Goal: Obtain resource: Download file/media

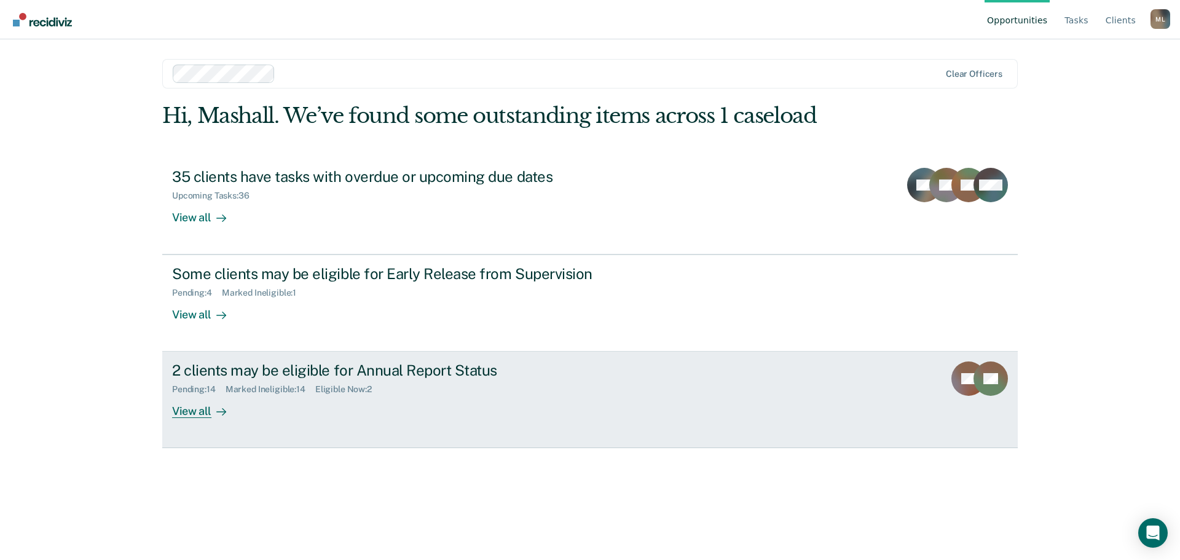
click at [203, 409] on div "View all" at bounding box center [206, 406] width 69 height 24
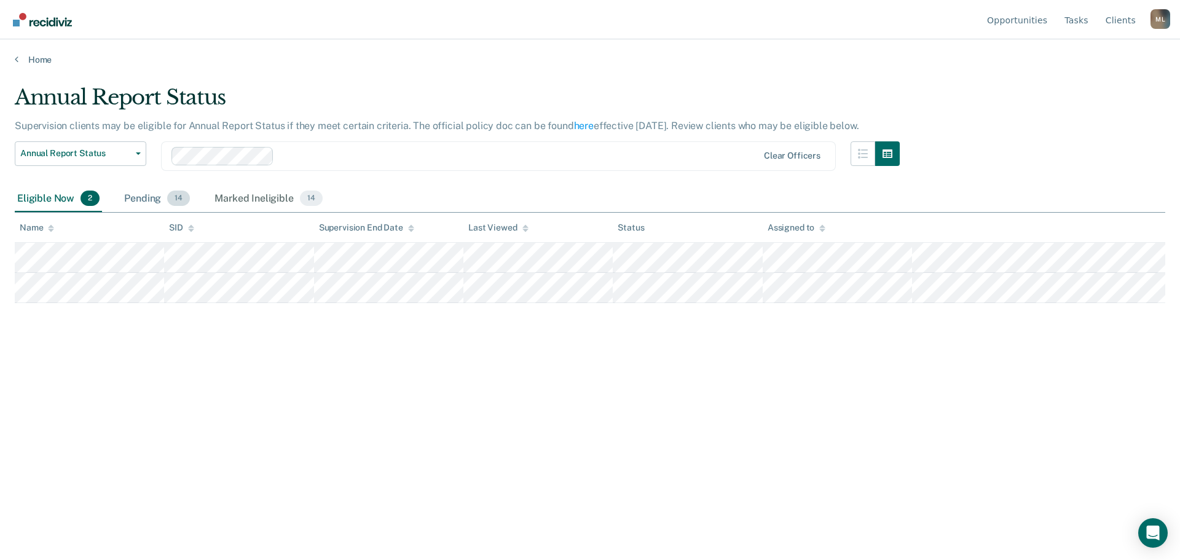
click at [147, 200] on div "Pending 14" at bounding box center [157, 199] width 71 height 27
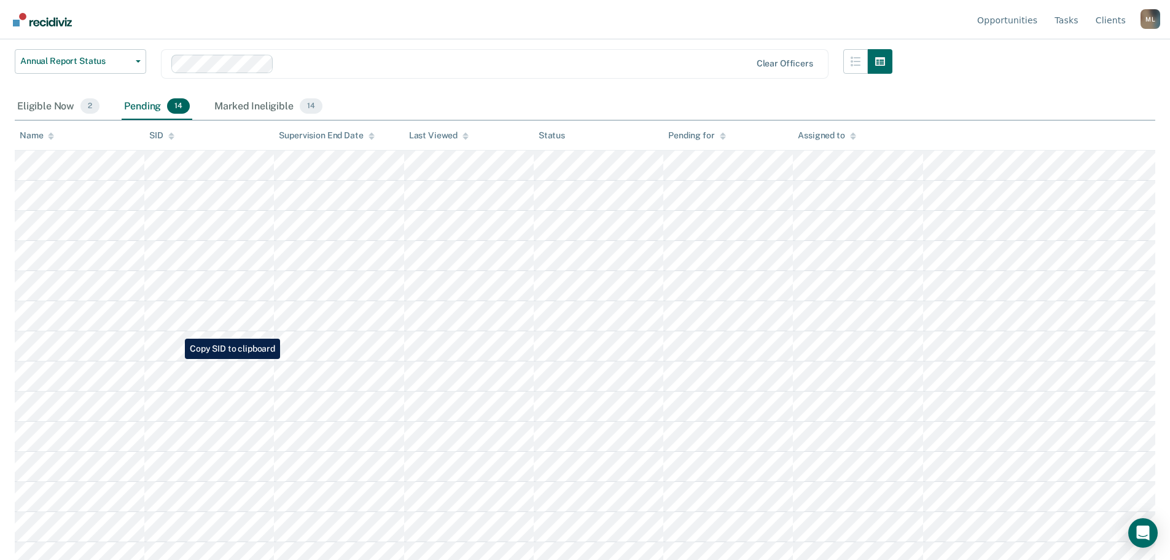
scroll to position [104, 0]
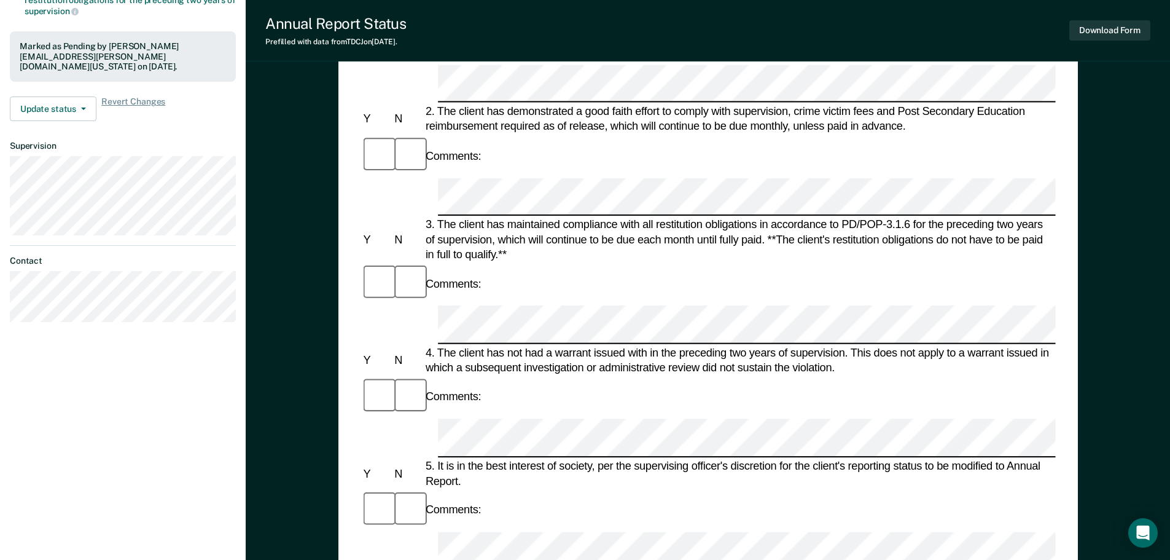
scroll to position [369, 0]
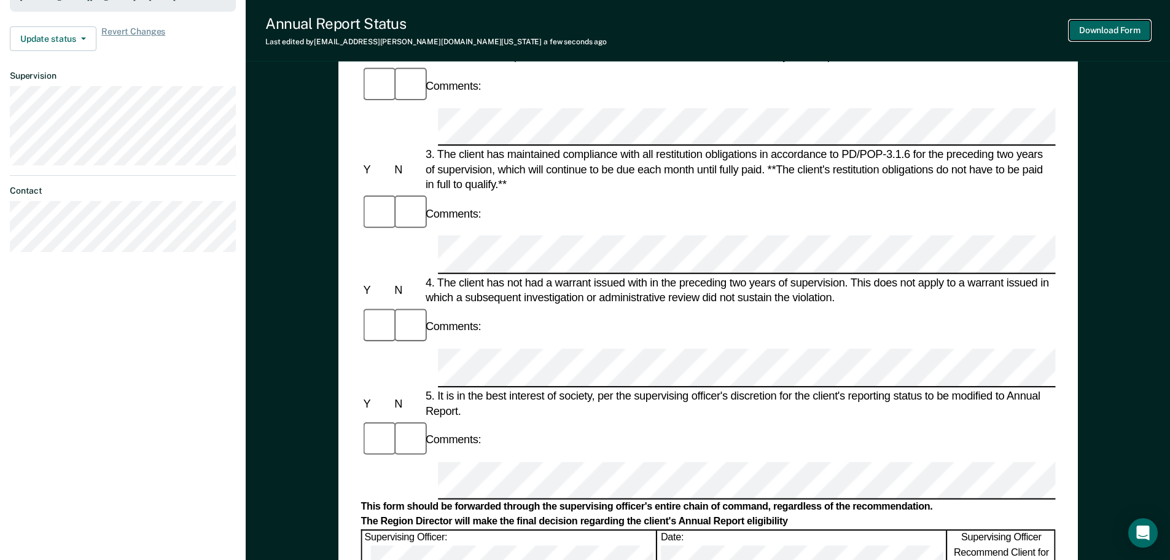
click at [1125, 29] on button "Download Form" at bounding box center [1110, 30] width 81 height 20
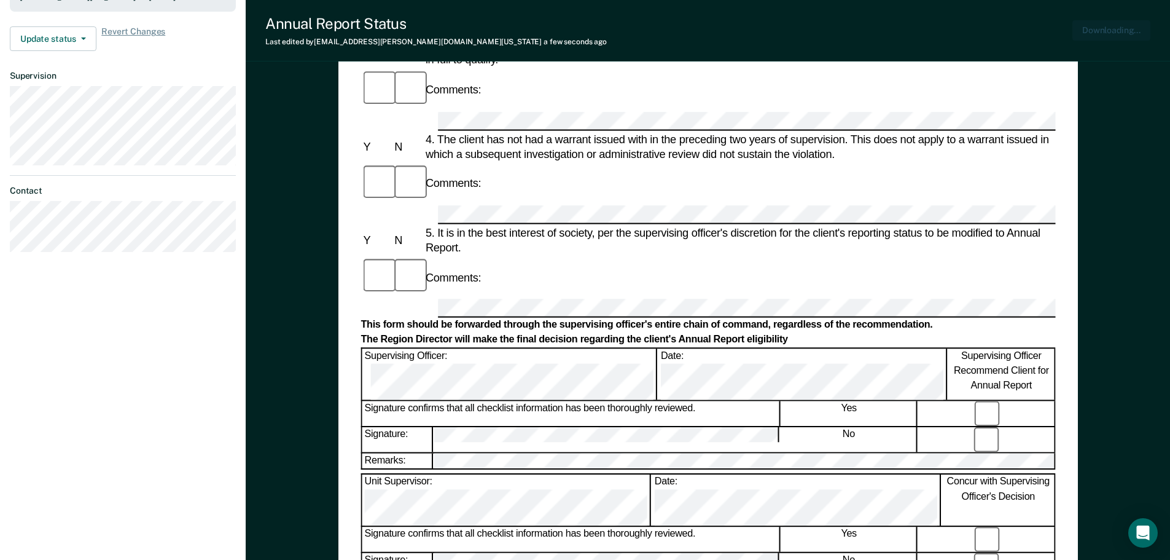
scroll to position [0, 0]
